Goal: Use online tool/utility: Utilize a website feature to perform a specific function

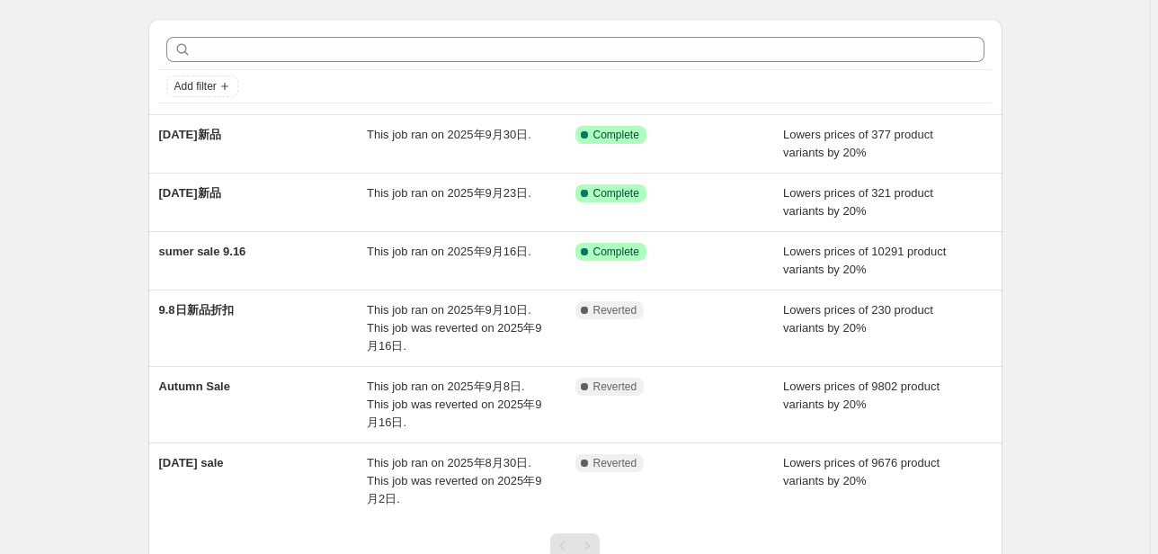
scroll to position [72, 0]
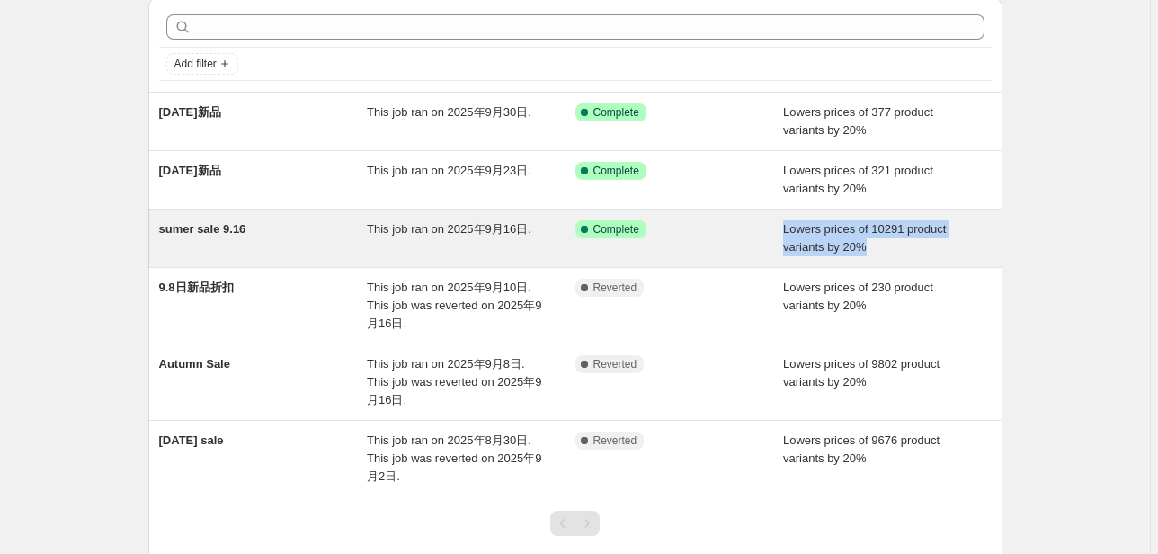
drag, startPoint x: 775, startPoint y: 235, endPoint x: 880, endPoint y: 247, distance: 105.8
click at [880, 247] on div "sumer sale 9.16 This job ran on 2025年9月16日. Success Complete Complete Lowers pr…" at bounding box center [575, 238] width 832 height 36
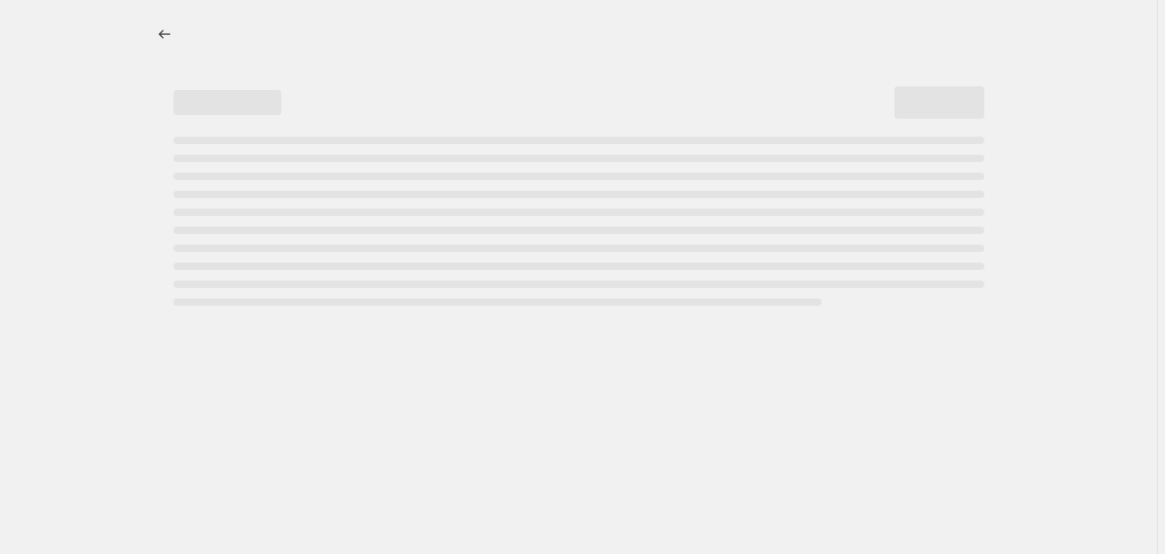
select select "percentage"
select select "collection"
select select "product_status"
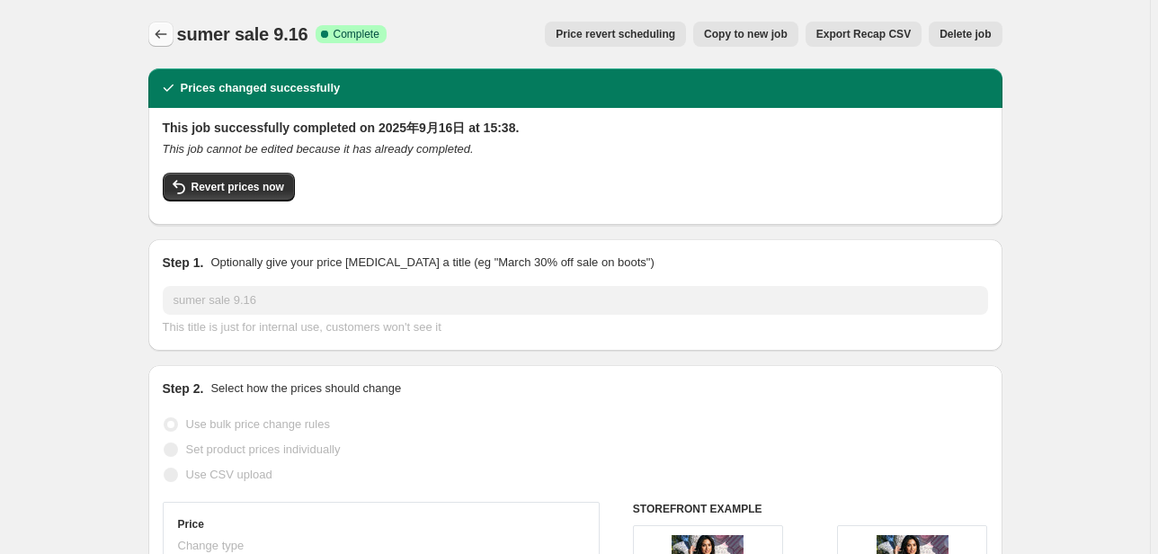
click at [164, 36] on icon "Price change jobs" at bounding box center [161, 34] width 18 height 18
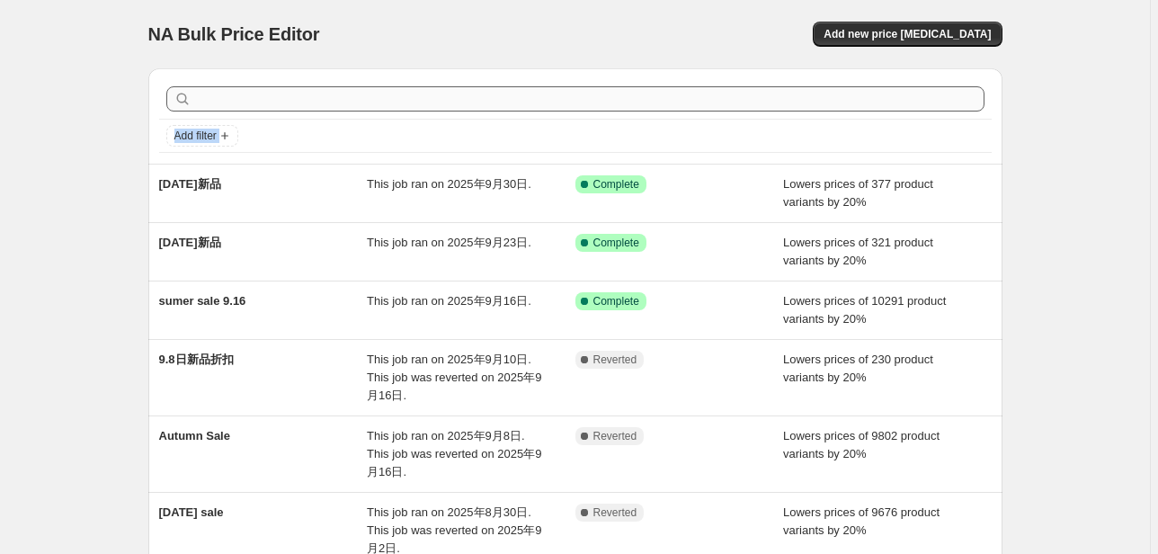
drag, startPoint x: 160, startPoint y: 182, endPoint x: 248, endPoint y: 103, distance: 118.4
click at [248, 103] on div "Add filter [DATE]新品 This job ran on 2025年9月30日. Success Complete Complete Lower…" at bounding box center [575, 352] width 854 height 568
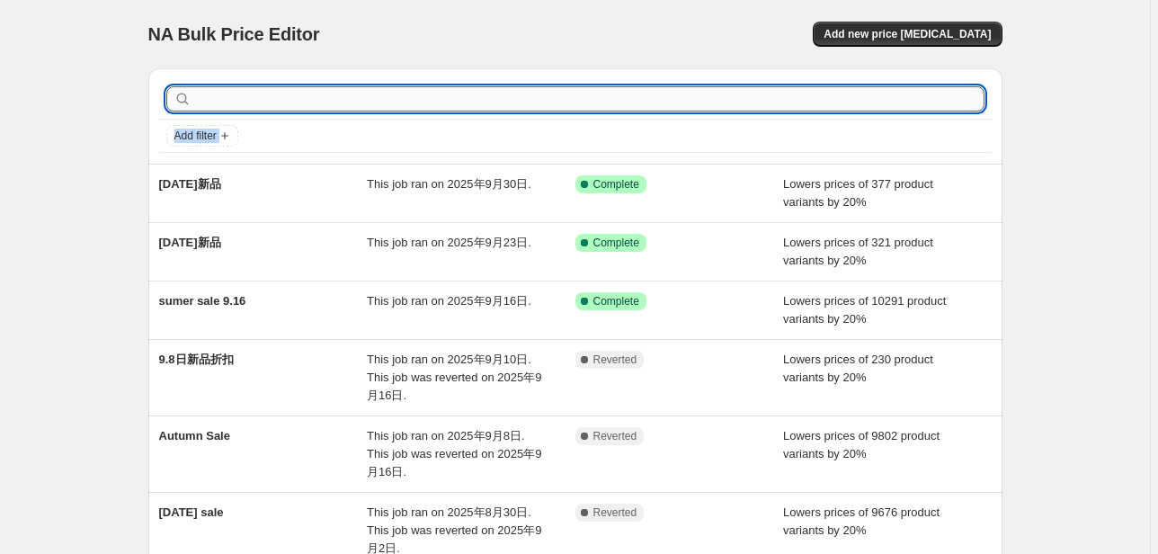
click at [247, 103] on input "text" at bounding box center [589, 98] width 789 height 25
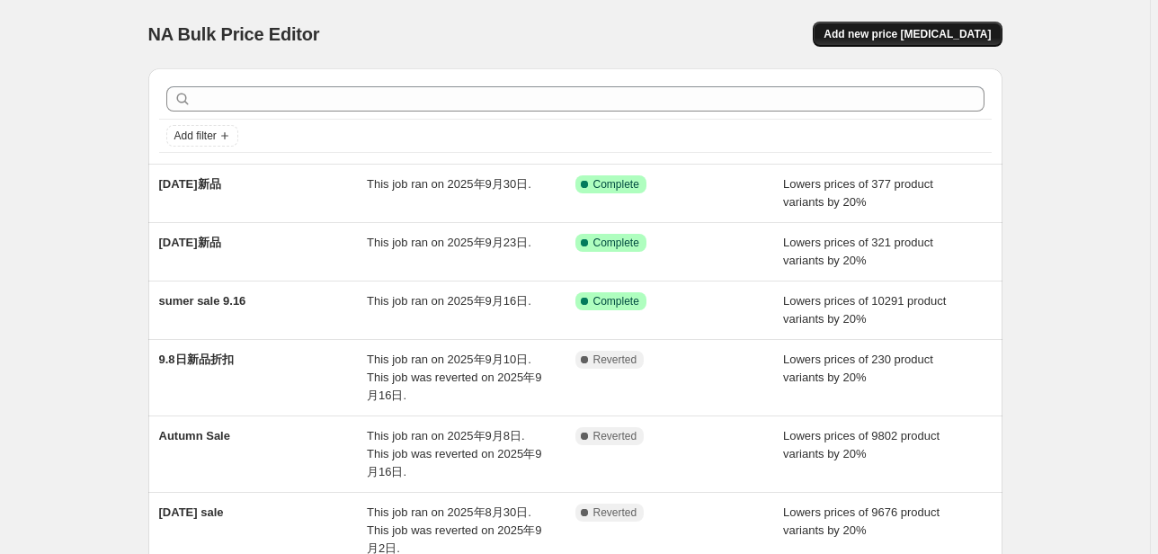
click at [908, 40] on span "Add new price [MEDICAL_DATA]" at bounding box center [906, 34] width 167 height 14
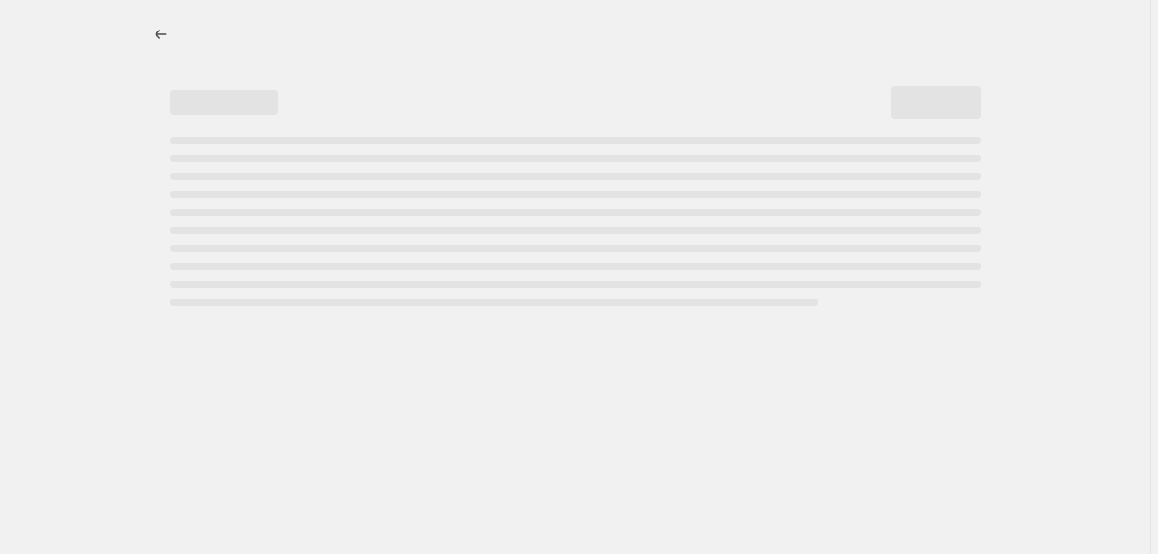
select select "percentage"
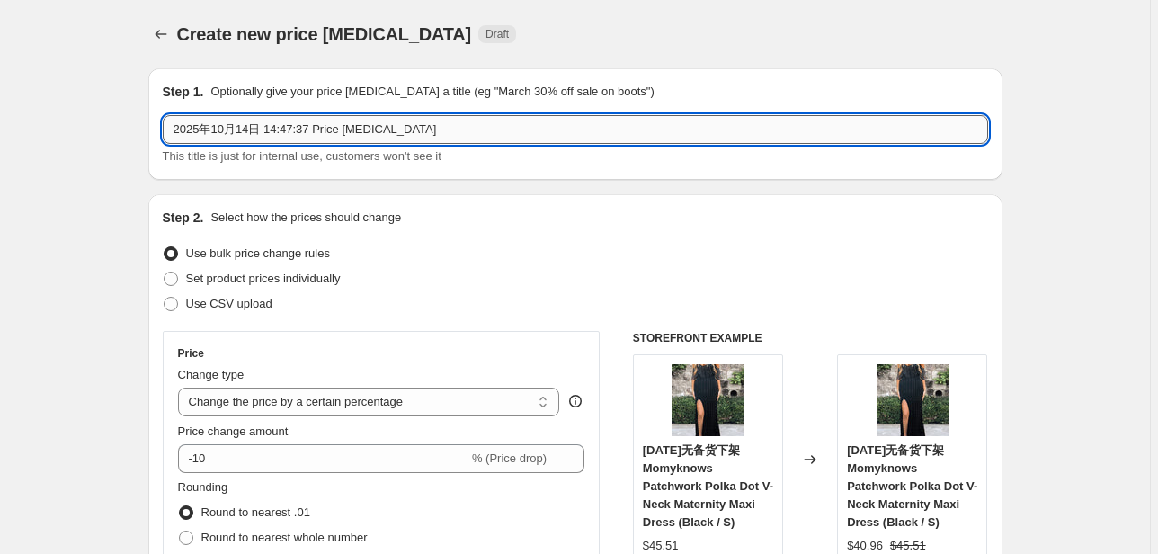
drag, startPoint x: 424, startPoint y: 134, endPoint x: 169, endPoint y: 135, distance: 255.2
click at [169, 135] on input "2025年10月14日 14:47:37 Price [MEDICAL_DATA]" at bounding box center [575, 129] width 825 height 29
paste input "7610018726135"
drag, startPoint x: 219, startPoint y: 133, endPoint x: 87, endPoint y: 131, distance: 132.1
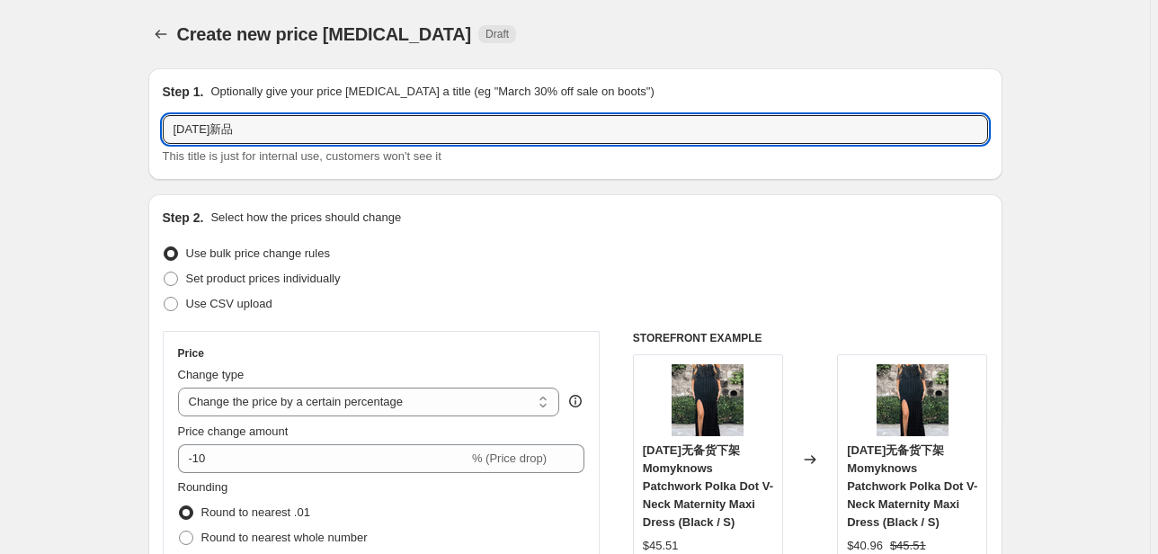
type input "[DATE]新品"
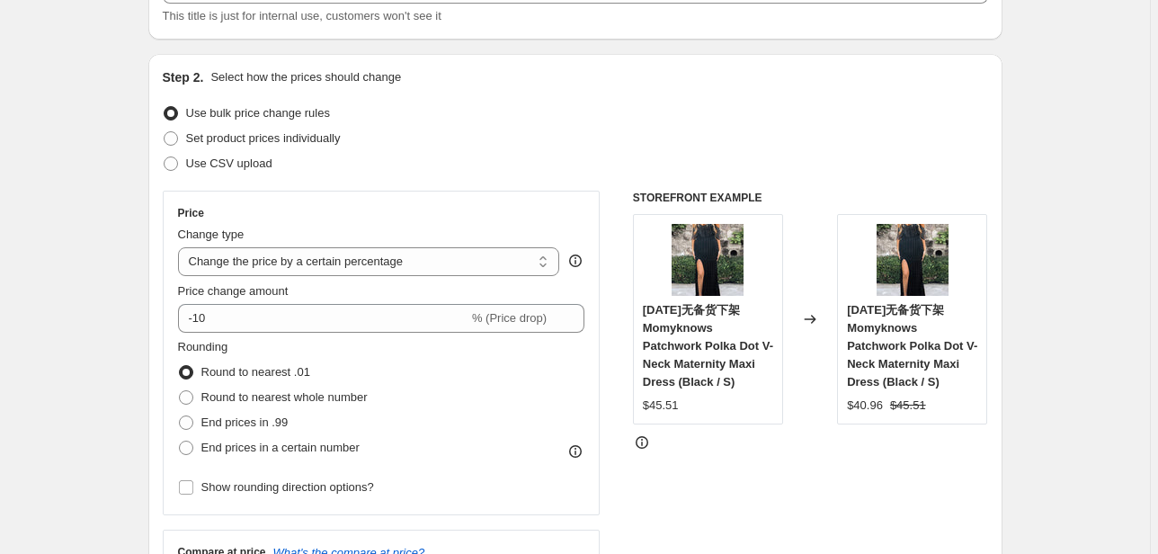
scroll to position [144, 0]
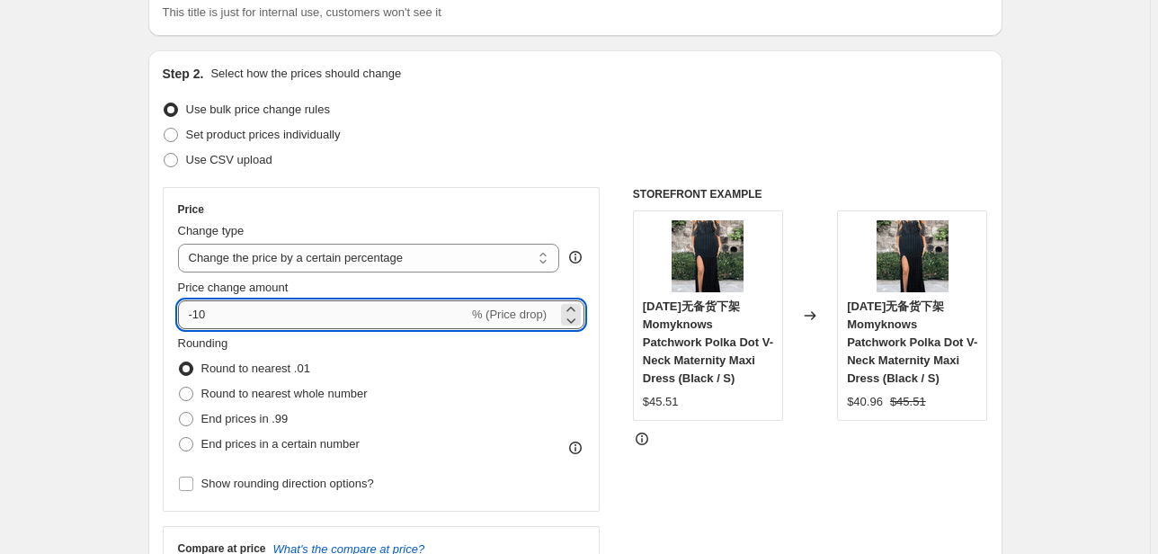
click at [217, 320] on input "-10" at bounding box center [323, 314] width 290 height 29
type input "-1"
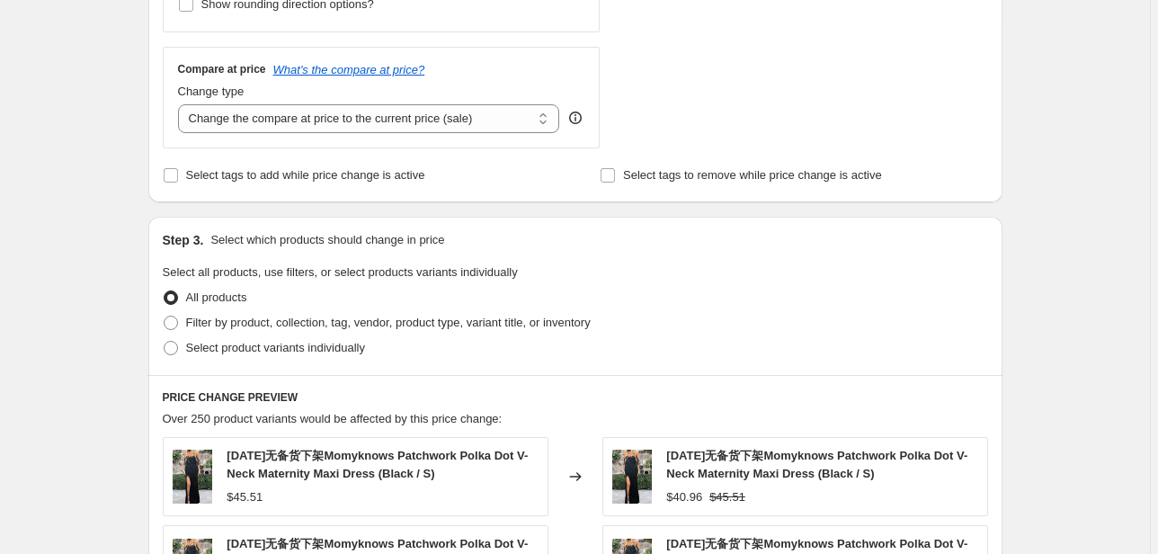
scroll to position [647, 0]
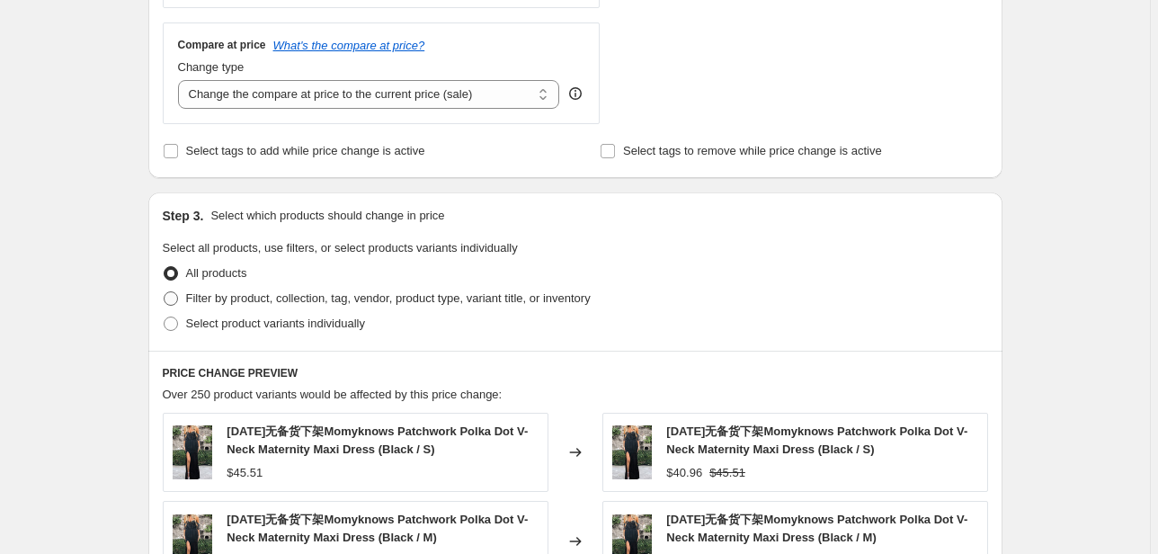
type input "-20"
click at [219, 295] on span "Filter by product, collection, tag, vendor, product type, variant title, or inv…" at bounding box center [388, 297] width 404 height 13
click at [164, 292] on input "Filter by product, collection, tag, vendor, product type, variant title, or inv…" at bounding box center [164, 291] width 1 height 1
radio input "true"
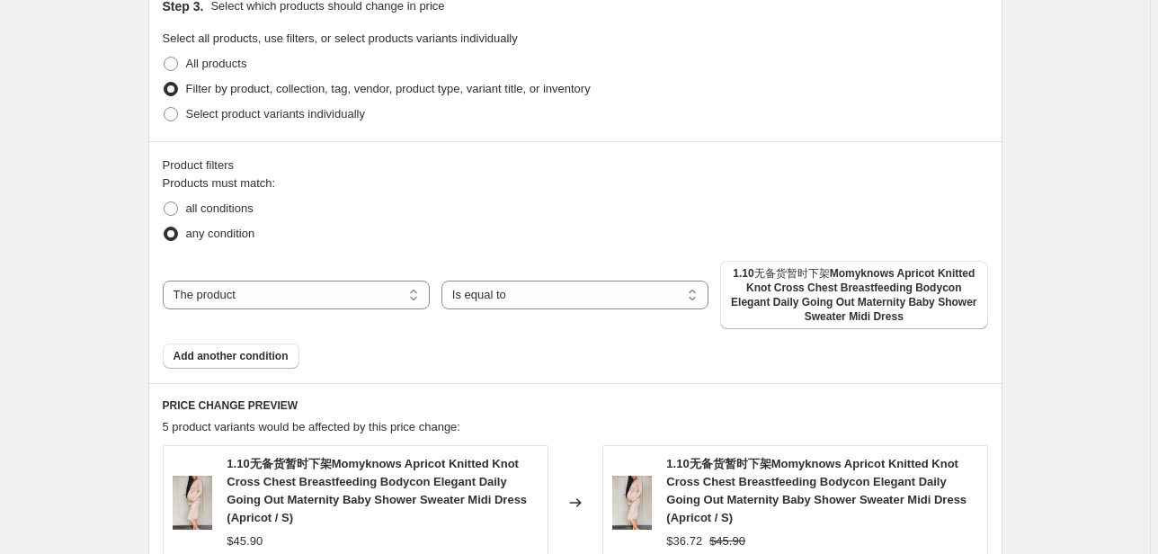
scroll to position [863, 0]
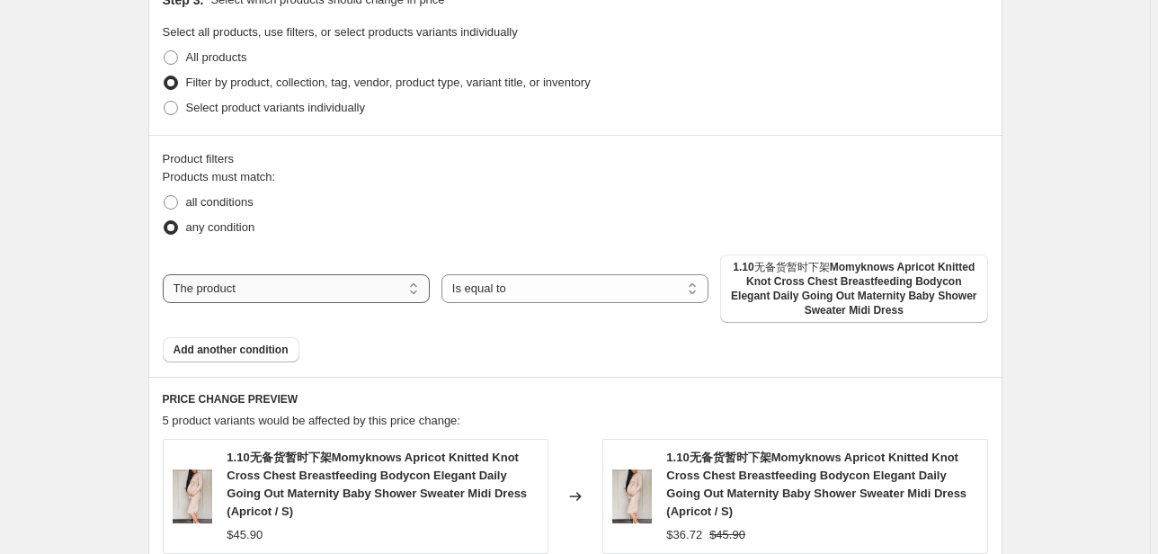
click at [328, 291] on select "The product The product's collection The product's tag The product's vendor The…" at bounding box center [296, 288] width 267 height 29
select select "collection"
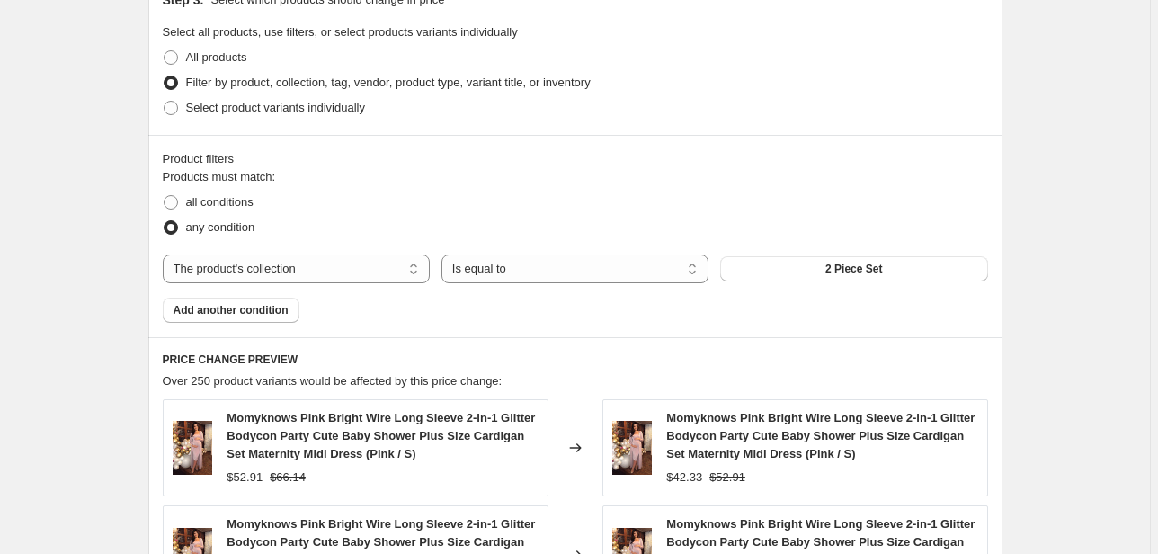
click at [798, 268] on button "2 Piece Set" at bounding box center [853, 268] width 267 height 25
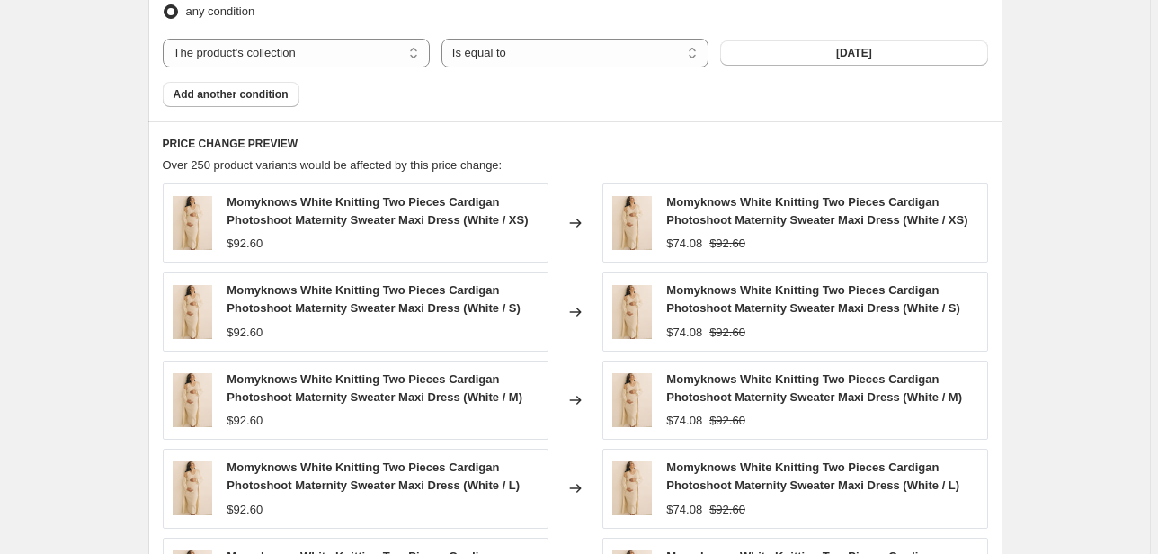
scroll to position [1472, 0]
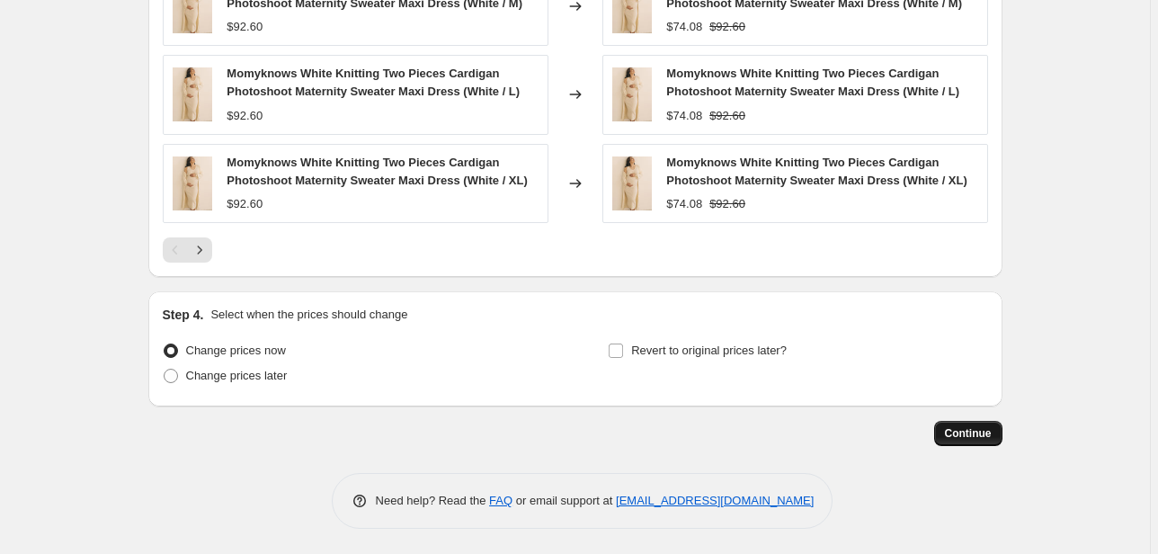
click at [974, 434] on span "Continue" at bounding box center [968, 433] width 47 height 14
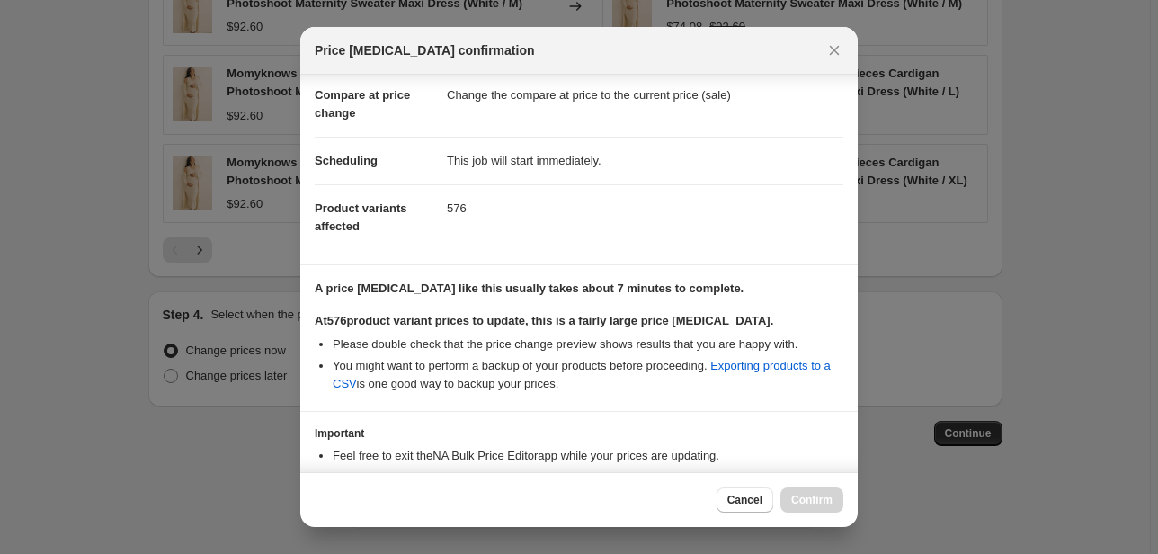
scroll to position [190, 0]
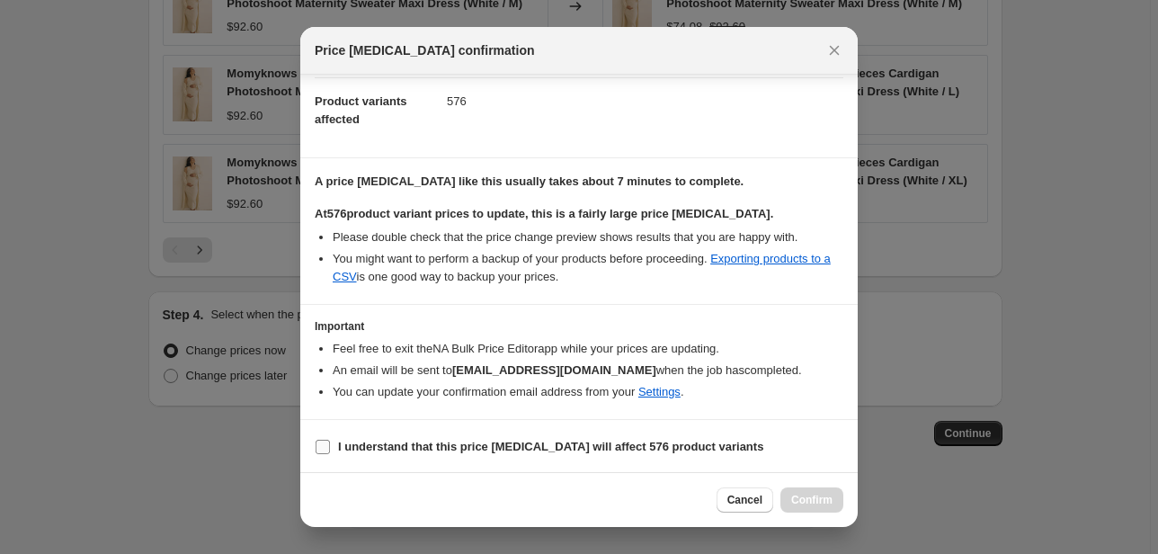
click at [325, 444] on input "I understand that this price [MEDICAL_DATA] will affect 576 product variants" at bounding box center [322, 446] width 14 height 14
checkbox input "true"
click at [820, 501] on span "Confirm" at bounding box center [811, 500] width 41 height 14
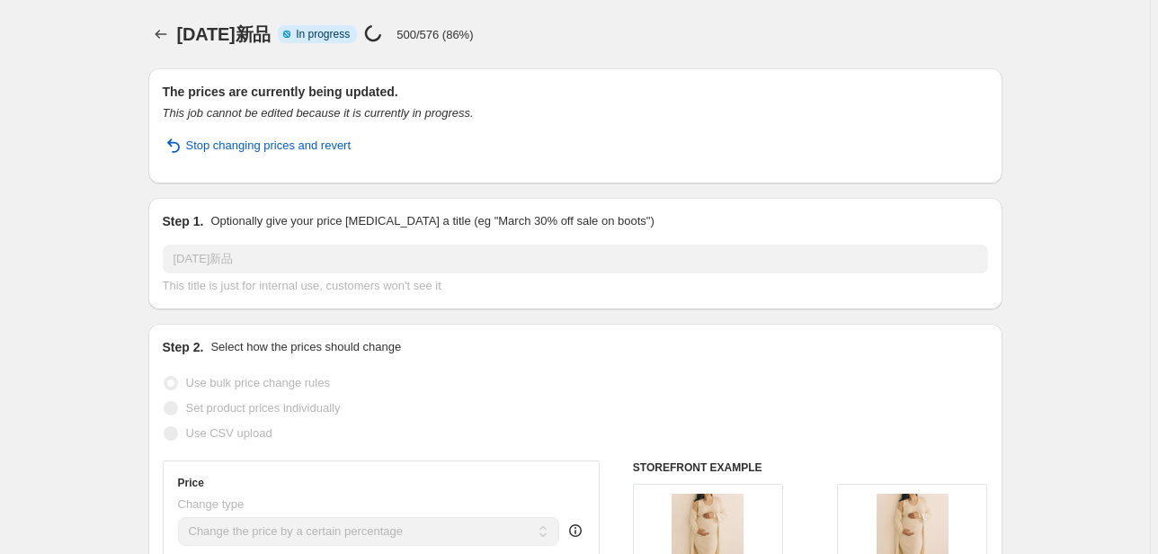
select select "percentage"
select select "collection"
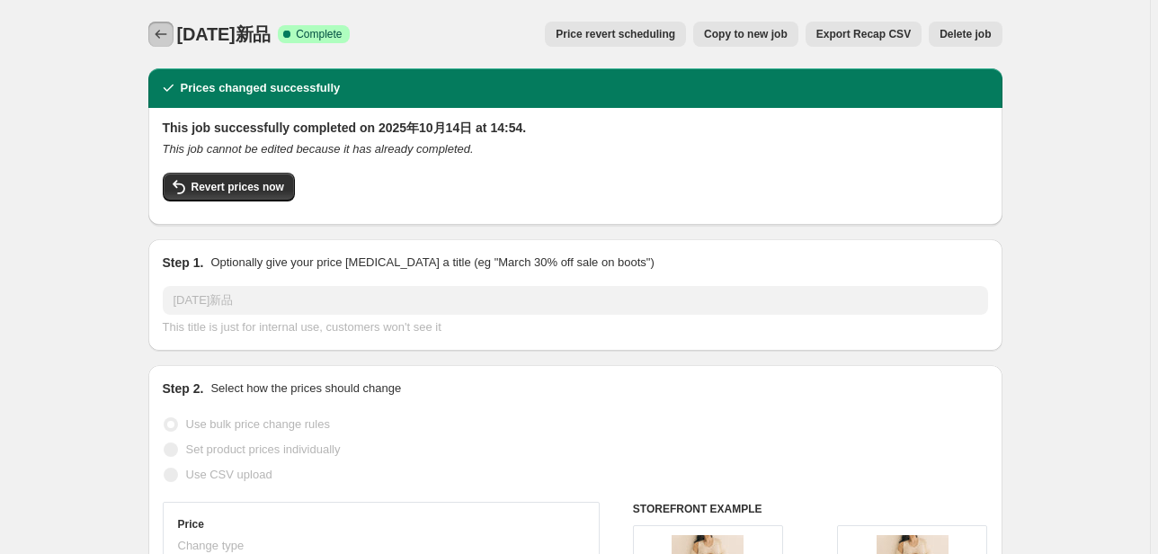
click at [165, 43] on button "Price change jobs" at bounding box center [160, 34] width 25 height 25
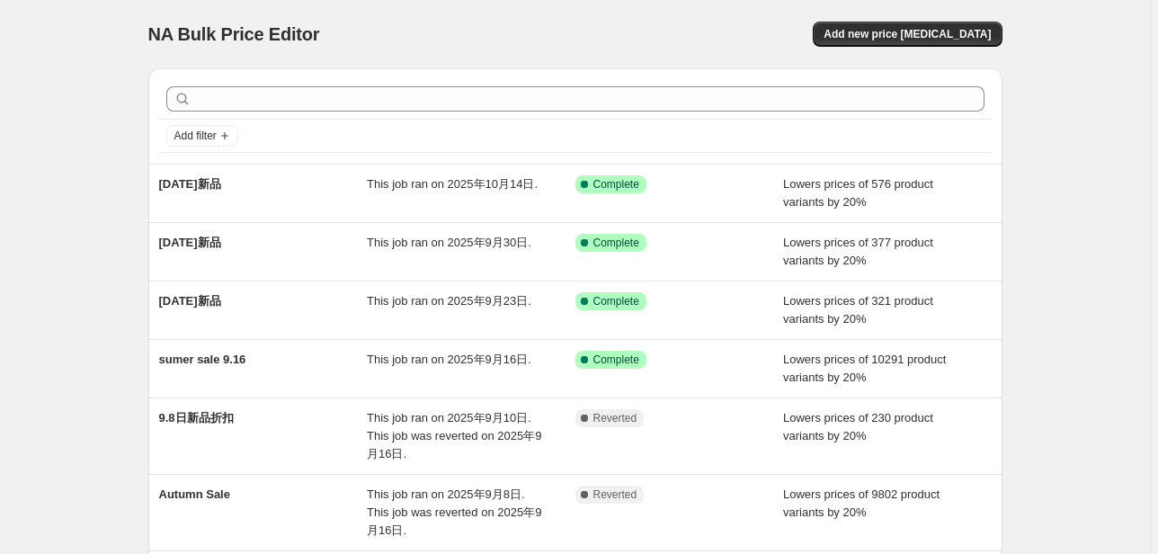
click at [429, 67] on div "NA Bulk Price Editor. This page is ready NA Bulk Price Editor Add new price [ME…" at bounding box center [575, 34] width 854 height 68
